Goal: Find specific page/section: Locate a particular part of the current website

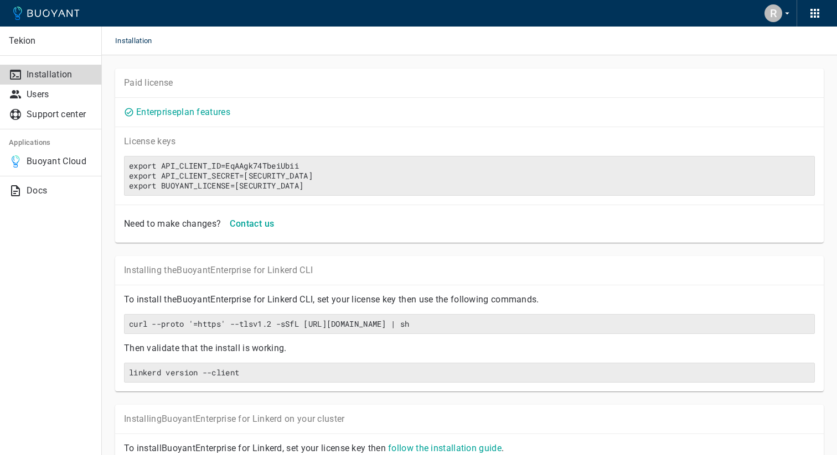
click at [28, 18] on icon at bounding box center [46, 13] width 66 height 13
click at [50, 161] on p "Buoyant Cloud" at bounding box center [60, 161] width 66 height 11
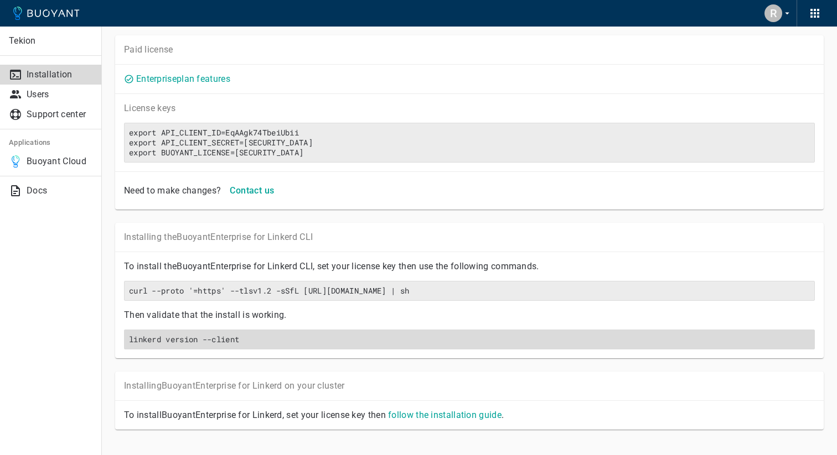
scroll to position [52, 0]
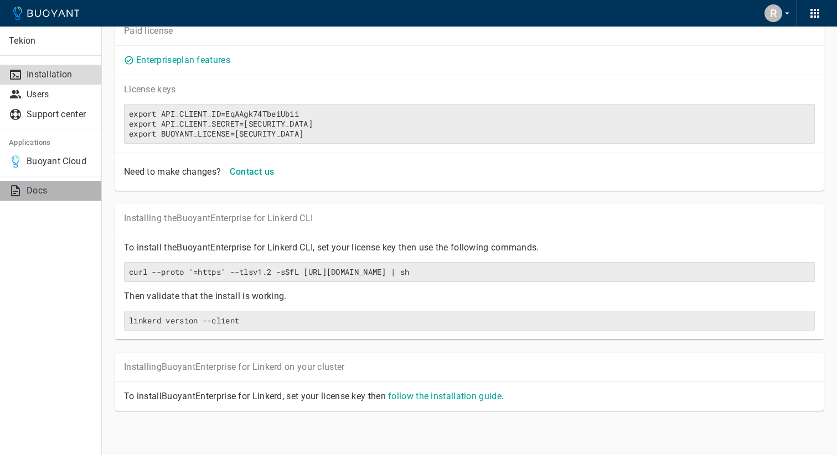
click at [40, 194] on p "Docs" at bounding box center [60, 190] width 66 height 11
